Goal: Task Accomplishment & Management: Use online tool/utility

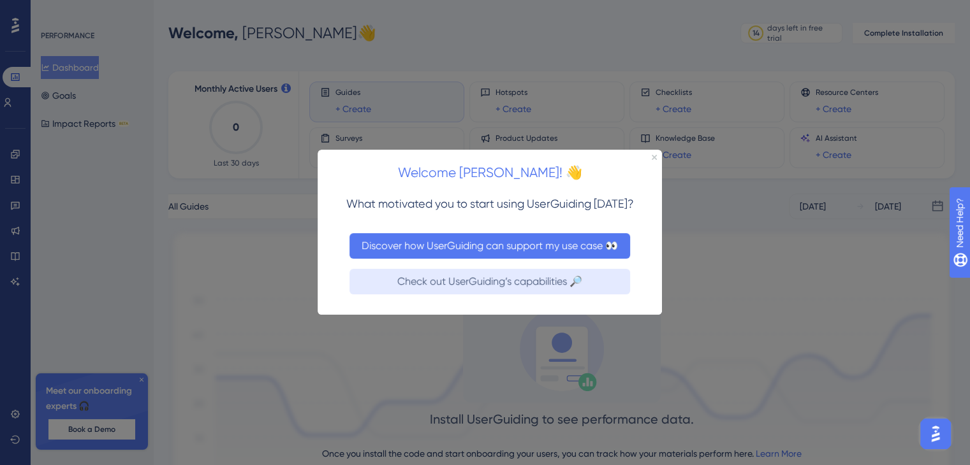
click at [470, 245] on button "Discover how UserGuiding can support my use case 👀" at bounding box center [489, 246] width 281 height 26
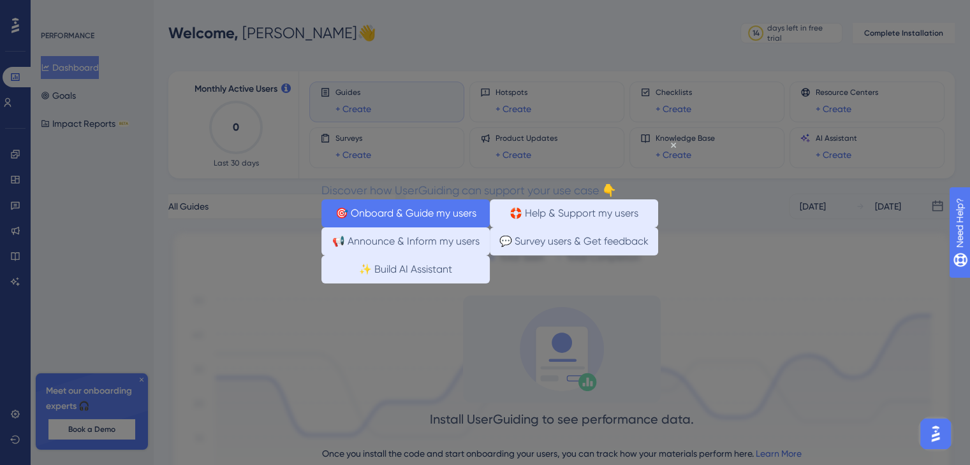
click at [386, 210] on button "🎯 Onboard & Guide my users" at bounding box center [405, 214] width 168 height 28
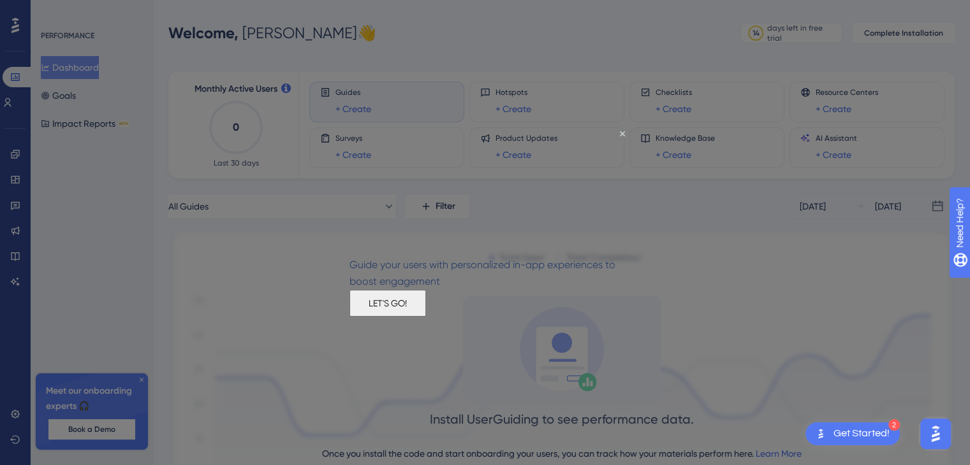
click at [426, 312] on button "LET'S GO!" at bounding box center [387, 303] width 77 height 27
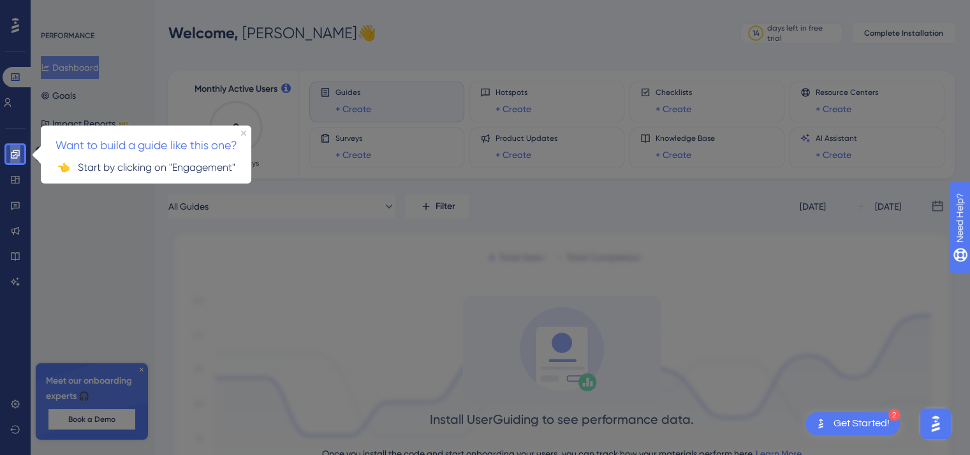
click at [15, 153] on icon at bounding box center [15, 154] width 10 height 10
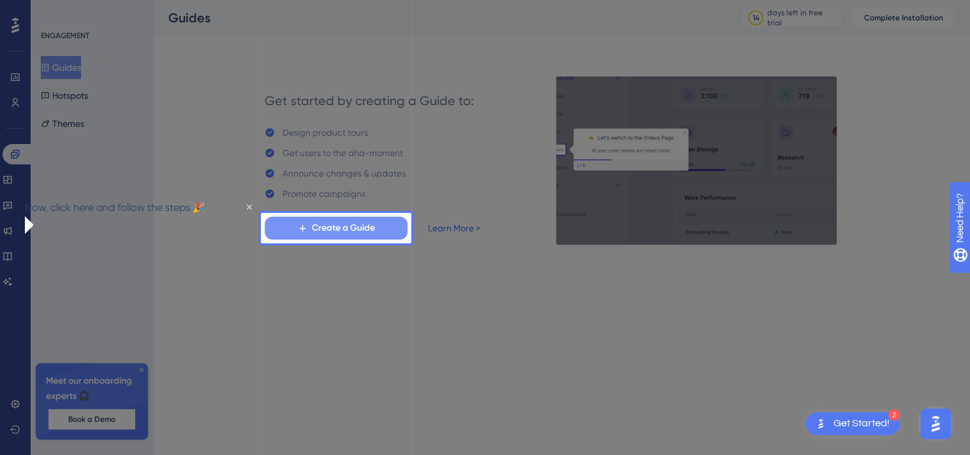
click at [355, 228] on span "Create a Guide" at bounding box center [343, 228] width 63 height 15
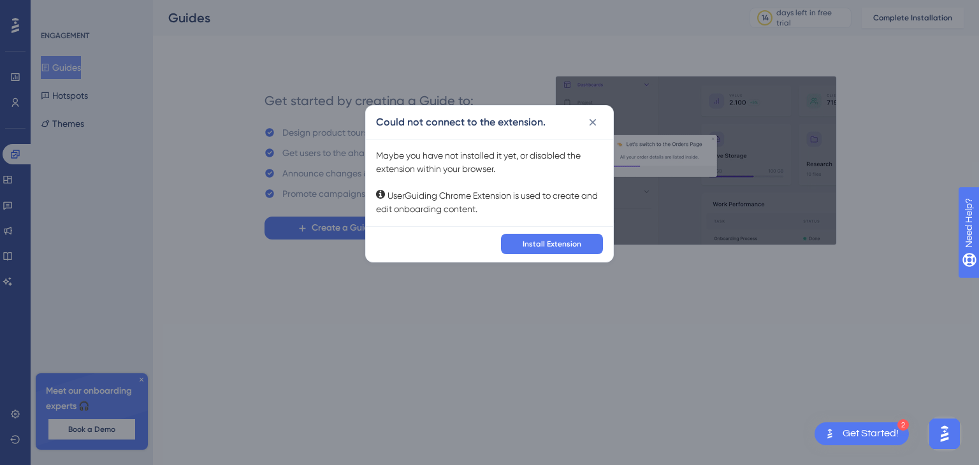
drag, startPoint x: 551, startPoint y: 294, endPoint x: 551, endPoint y: 284, distance: 9.6
click at [551, 291] on div "Could not connect to the extension. Maybe you have not installed it yet, or dis…" at bounding box center [489, 232] width 979 height 465
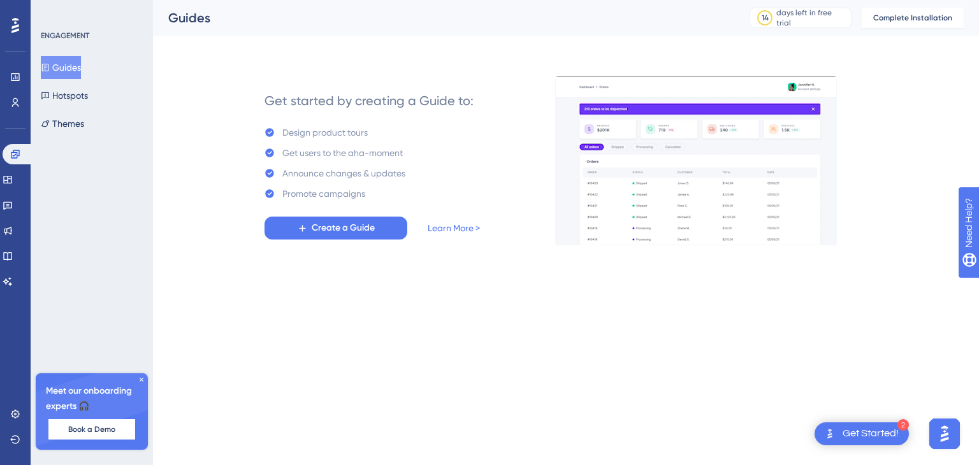
click at [900, 425] on div "2" at bounding box center [903, 425] width 11 height 11
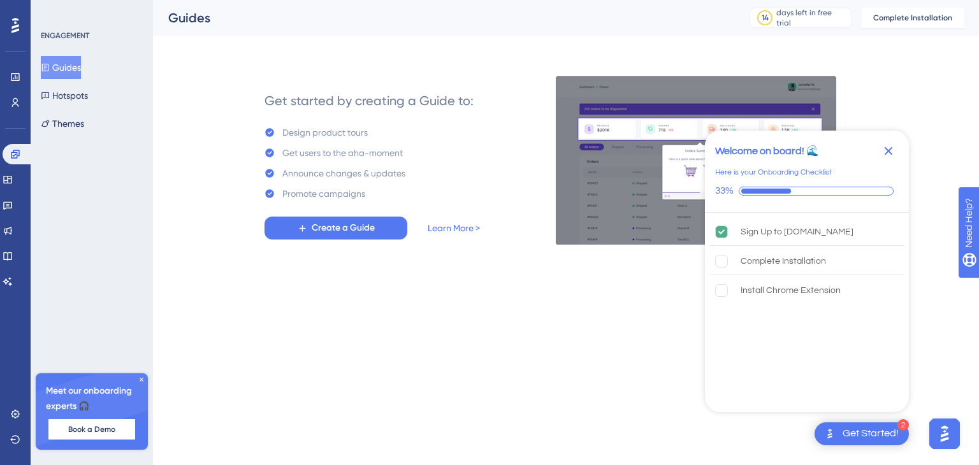
click at [578, 0] on html "2 Get Started! Welcome on board! 🌊 Here is your Onboarding Checklist 33% Sign U…" at bounding box center [489, 0] width 979 height 0
